Goal: Transaction & Acquisition: Purchase product/service

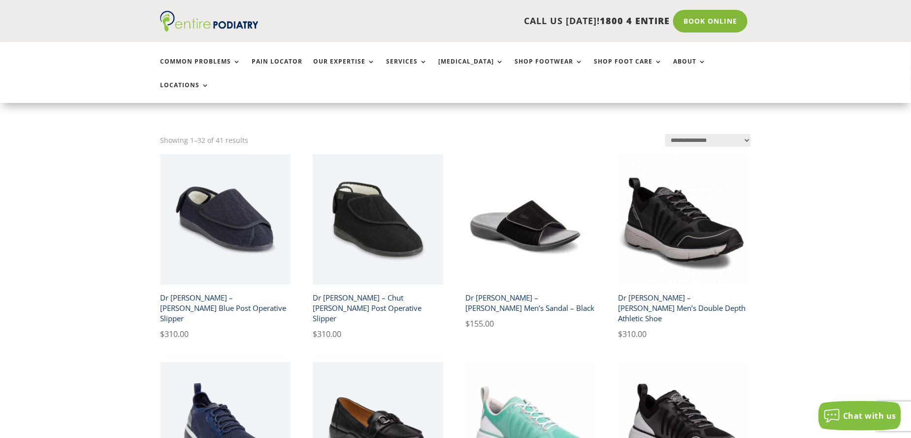
scroll to position [236, 0]
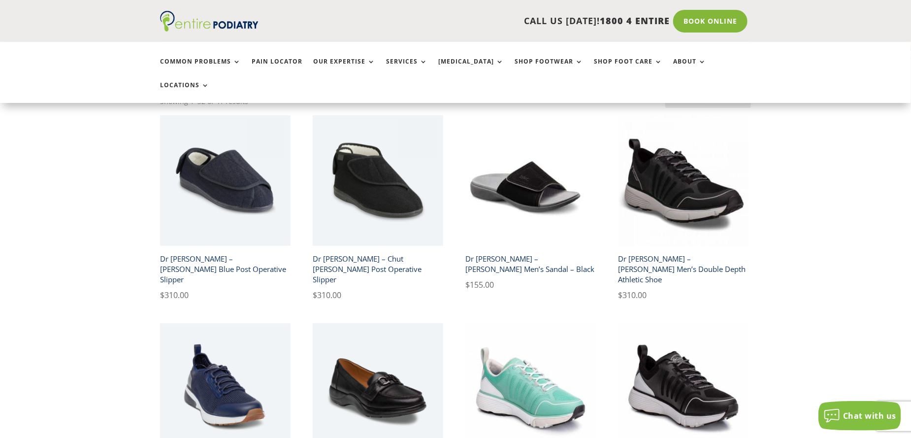
click at [210, 152] on img at bounding box center [225, 180] width 130 height 130
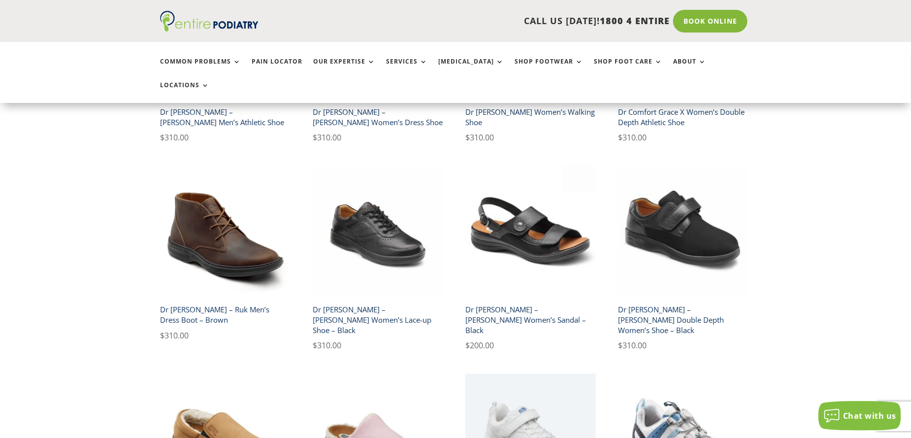
scroll to position [749, 0]
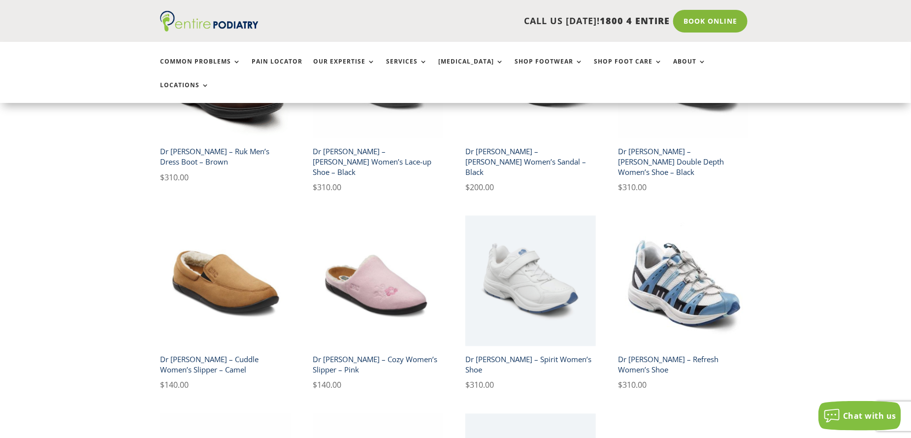
click at [214, 239] on img at bounding box center [225, 281] width 130 height 130
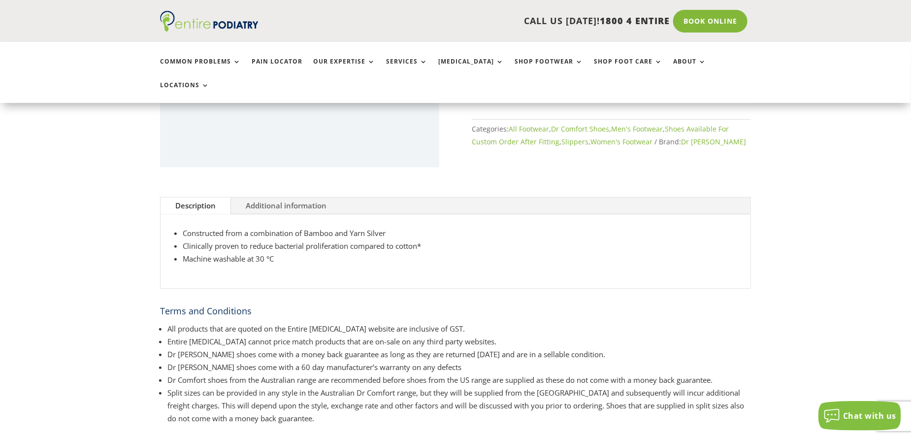
scroll to position [275, 0]
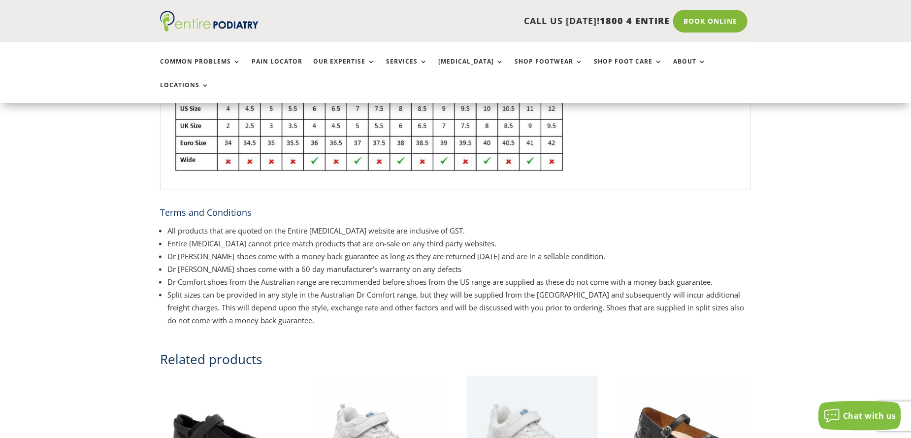
scroll to position [590, 0]
